Goal: Task Accomplishment & Management: Manage account settings

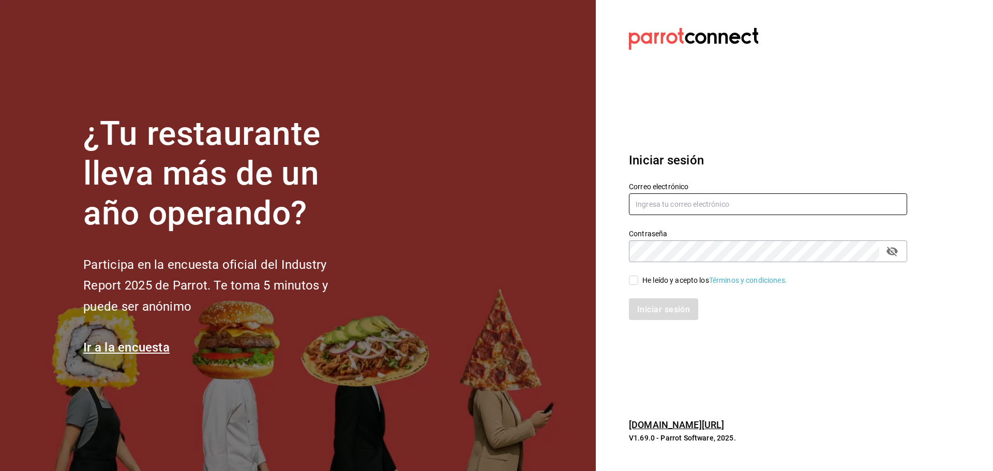
type input "contacto@nutricionavanzada.mx"
click at [636, 281] on input "He leído y acepto los Términos y condiciones." at bounding box center [633, 280] width 9 height 9
checkbox input "true"
click at [649, 309] on font "Iniciar sesión" at bounding box center [663, 309] width 53 height 10
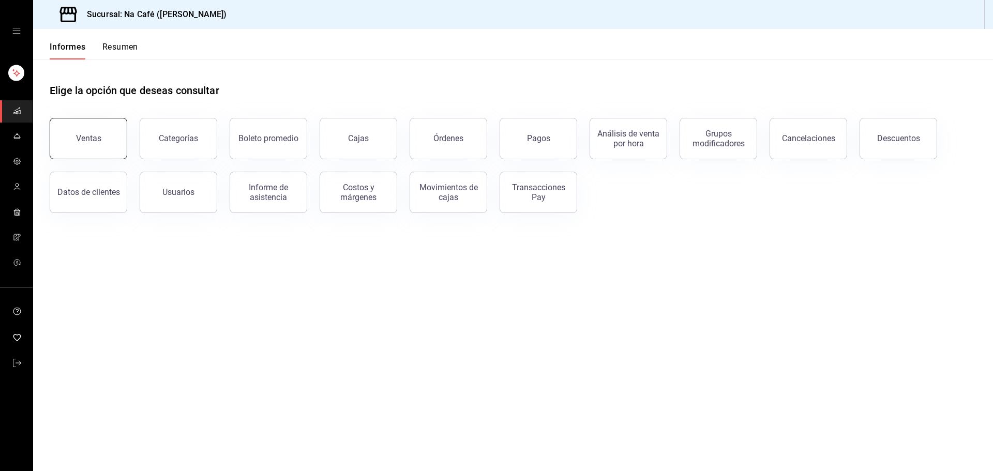
click at [123, 140] on button "Ventas" at bounding box center [89, 138] width 78 height 41
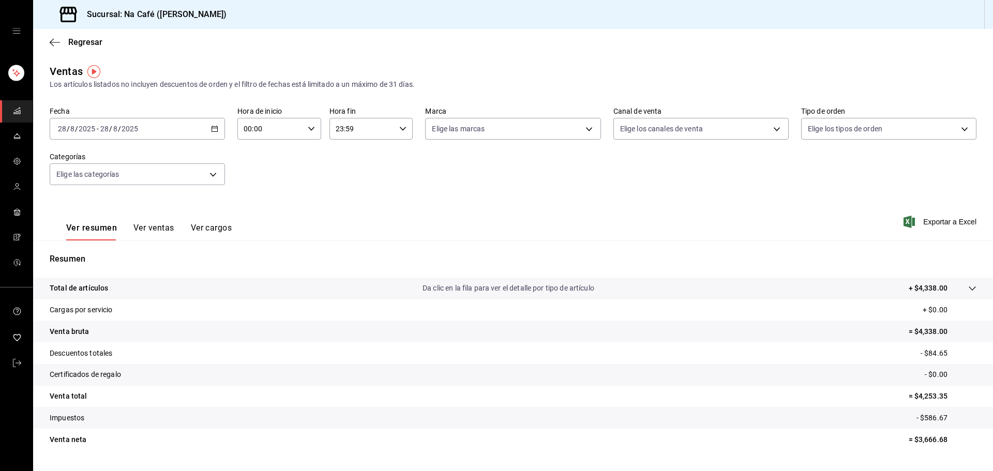
click at [112, 97] on div "Ventas Los artículos listados no incluyen descuentos de orden y el filtro de fe…" at bounding box center [513, 272] width 960 height 416
